Goal: Task Accomplishment & Management: Manage account settings

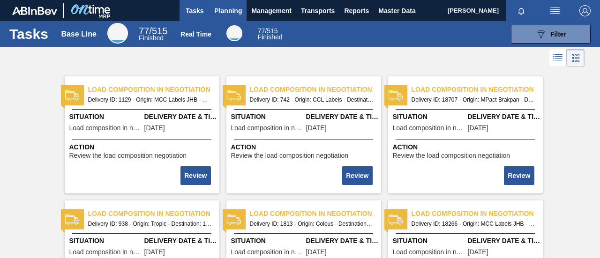
click at [241, 15] on button "Planning" at bounding box center [228, 10] width 37 height 21
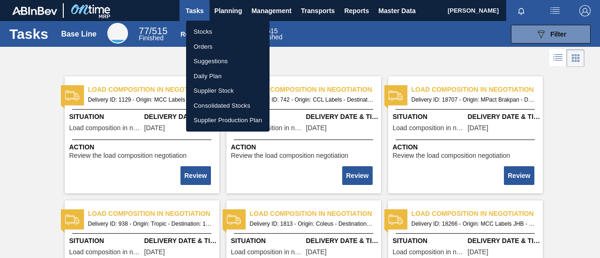
click at [218, 32] on li "Stocks" at bounding box center [227, 31] width 83 height 15
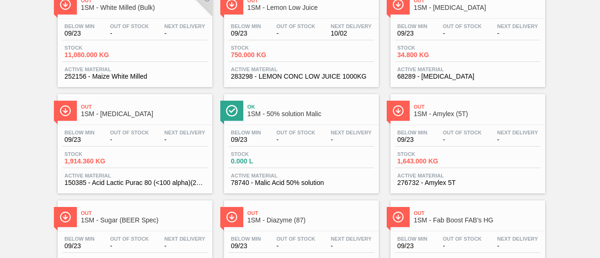
scroll to position [180, 0]
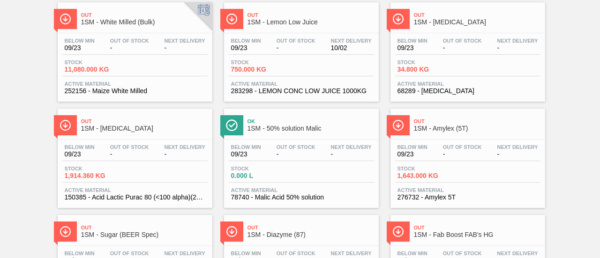
click at [143, 70] on div "Stock 11,080.000 KG" at bounding box center [134, 68] width 145 height 17
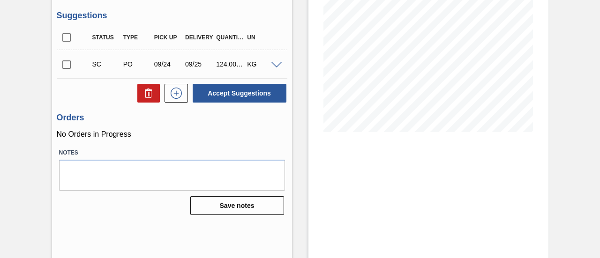
scroll to position [144, 0]
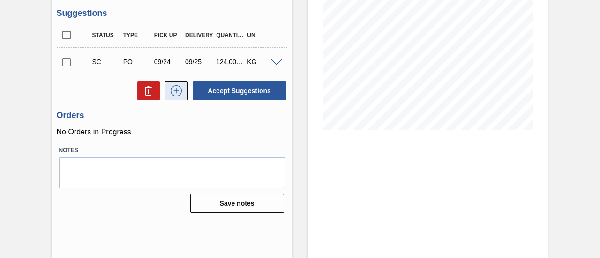
click at [180, 90] on icon at bounding box center [176, 90] width 15 height 11
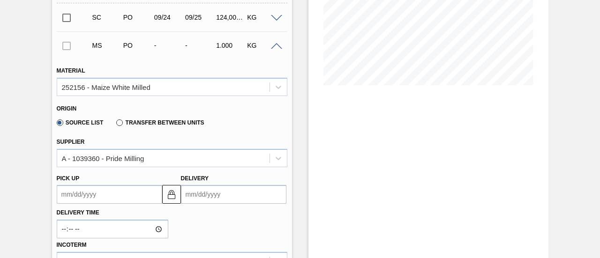
scroll to position [238, 0]
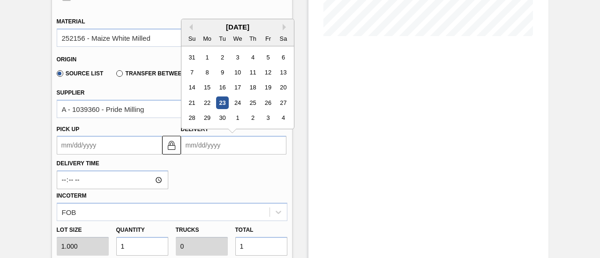
click at [224, 149] on input "Delivery" at bounding box center [233, 145] width 105 height 19
click at [208, 121] on div "29" at bounding box center [207, 118] width 13 height 13
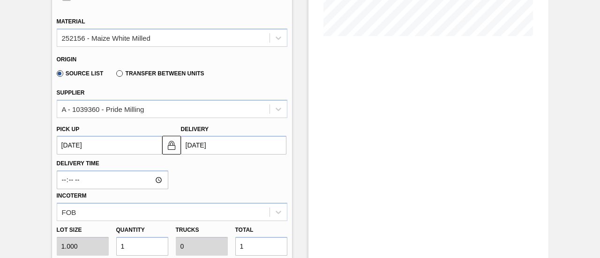
type up3251585037 "[DATE]"
type input "[DATE]"
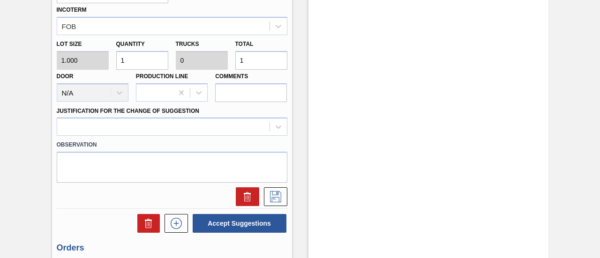
scroll to position [379, 0]
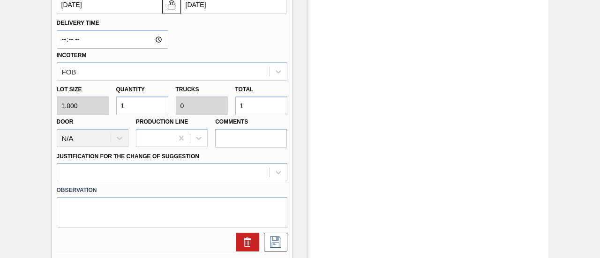
click at [225, 108] on div "Lot size 1.000 Quantity 1 Trucks 0 Total 1 Door N/A Production Line Comments" at bounding box center [172, 114] width 238 height 67
type input "12"
type input "120"
type input "0.001"
type input "120"
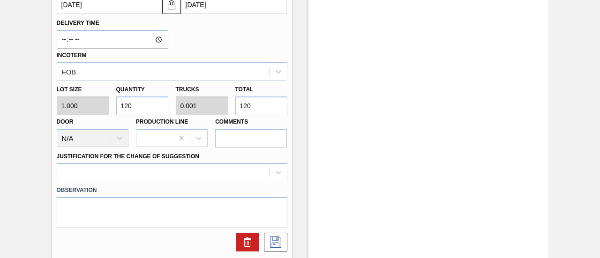
type input "1,200"
type input "0.01"
type input "1,200"
type input "12,000"
type input "0.097"
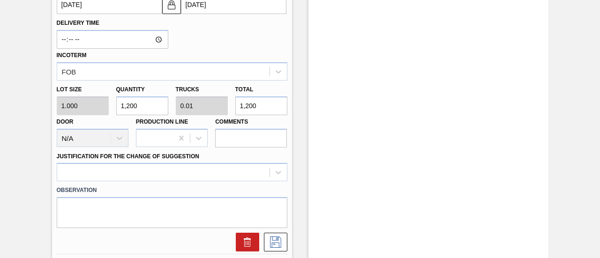
type input "12,000"
type input "120,000"
type input "0.968"
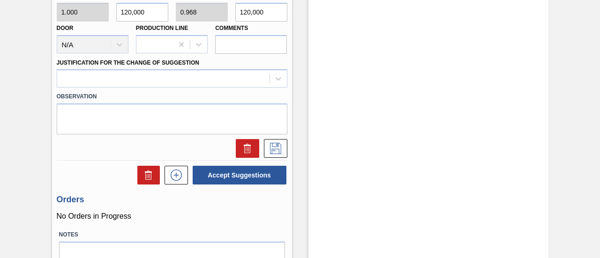
scroll to position [472, 0]
type input "120,000"
click at [261, 78] on div at bounding box center [163, 79] width 212 height 14
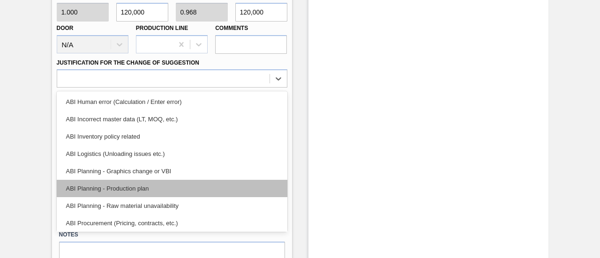
click at [130, 188] on div "ABI Planning - Production plan" at bounding box center [172, 188] width 231 height 17
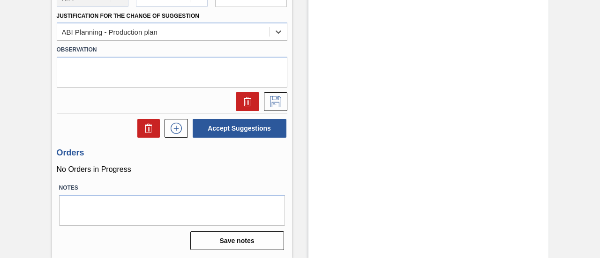
scroll to position [473, 0]
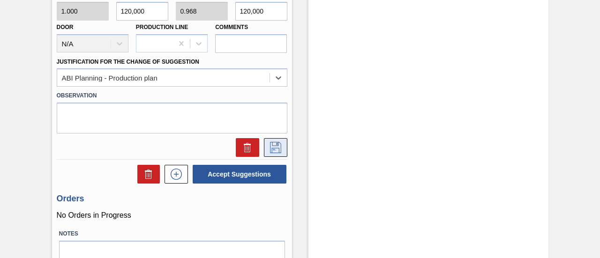
click at [277, 152] on icon at bounding box center [275, 147] width 15 height 11
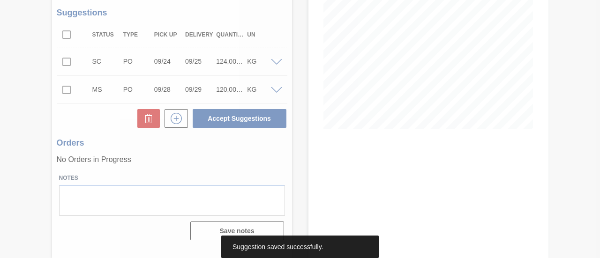
scroll to position [144, 0]
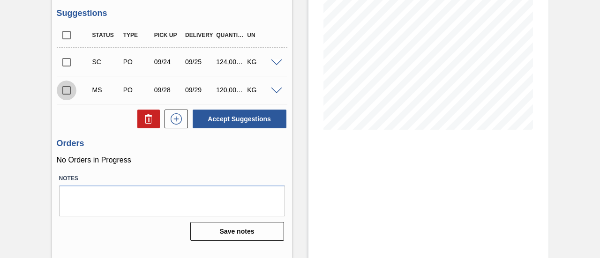
click at [67, 90] on input "checkbox" at bounding box center [67, 91] width 20 height 20
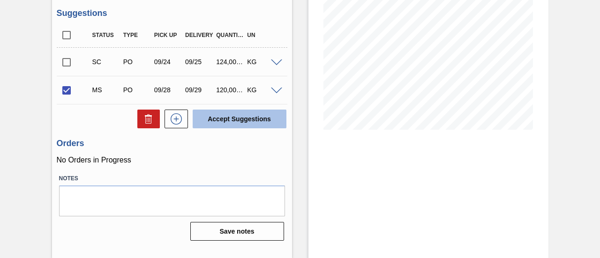
click at [261, 121] on button "Accept Suggestions" at bounding box center [240, 119] width 94 height 19
checkbox input "false"
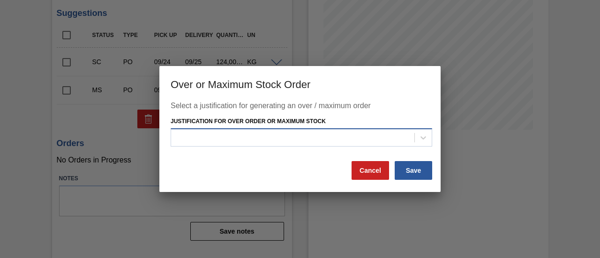
click at [281, 133] on div at bounding box center [292, 138] width 243 height 14
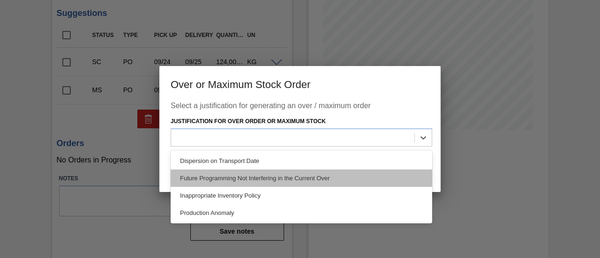
click at [262, 179] on div "Future Programming Not Interfering in the Current Over" at bounding box center [302, 178] width 262 height 17
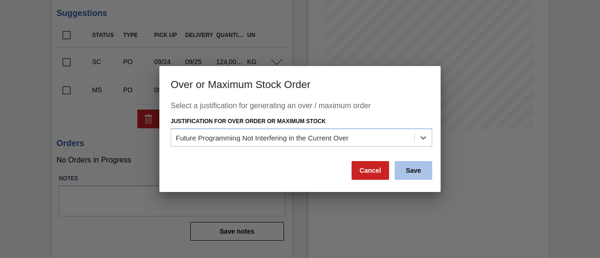
click at [398, 169] on button "Save" at bounding box center [413, 170] width 37 height 19
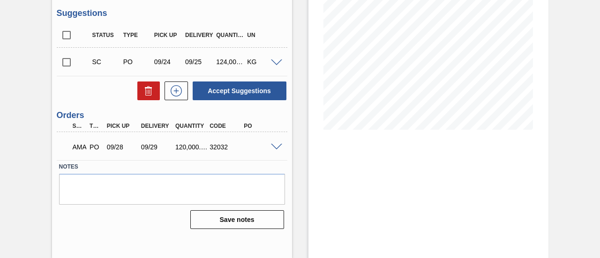
click at [277, 150] on span at bounding box center [276, 147] width 11 height 7
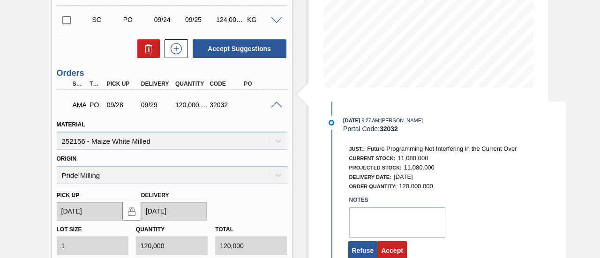
scroll to position [238, 0]
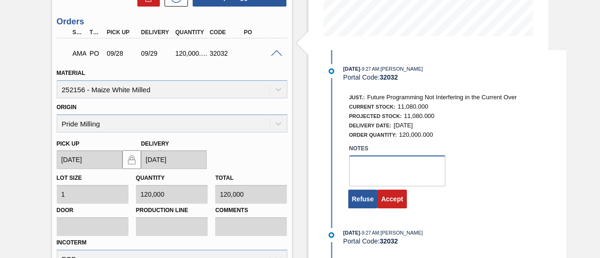
click at [367, 167] on textarea at bounding box center [397, 171] width 96 height 31
type textarea "."
click at [389, 197] on button "Accept" at bounding box center [392, 199] width 30 height 19
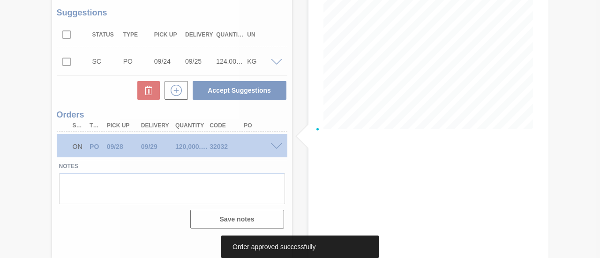
scroll to position [144, 0]
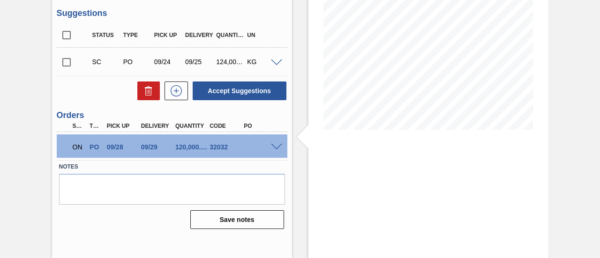
click at [278, 149] on span at bounding box center [276, 147] width 11 height 7
